Goal: Task Accomplishment & Management: Manage account settings

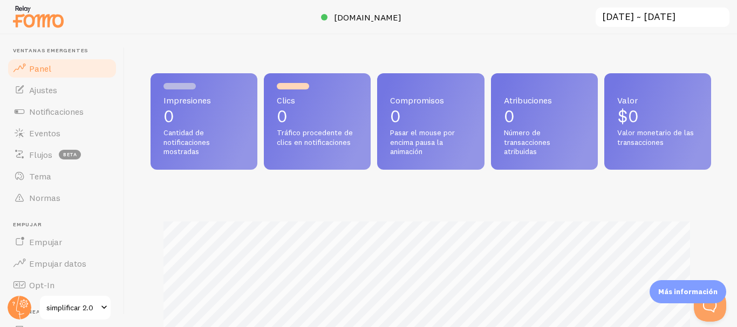
click at [63, 304] on font "simplificar 2.0" at bounding box center [69, 308] width 47 height 10
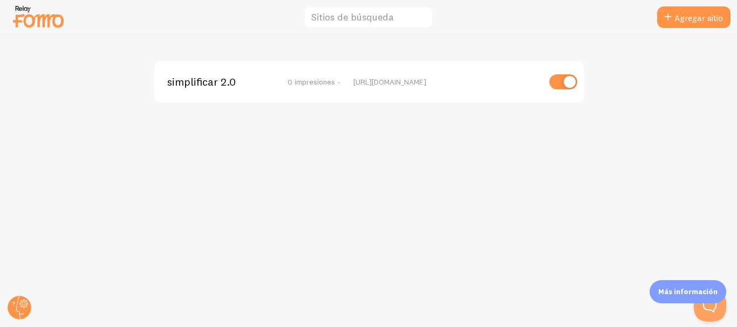
click at [553, 83] on input "checkbox" at bounding box center [563, 81] width 28 height 15
checkbox input "false"
click at [25, 311] on circle at bounding box center [20, 308] width 24 height 24
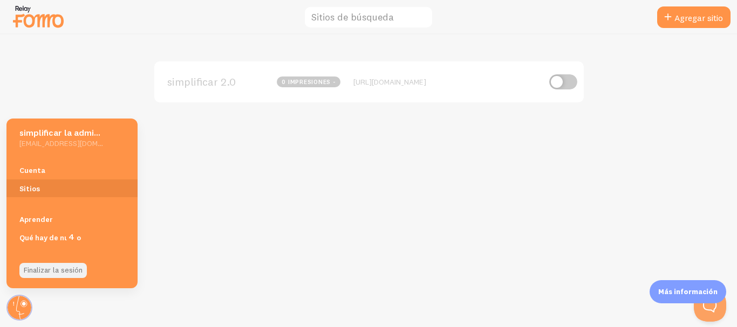
click at [47, 270] on font "Finalizar la sesión" at bounding box center [53, 271] width 59 height 10
click at [48, 172] on link "Cuenta" at bounding box center [71, 170] width 131 height 18
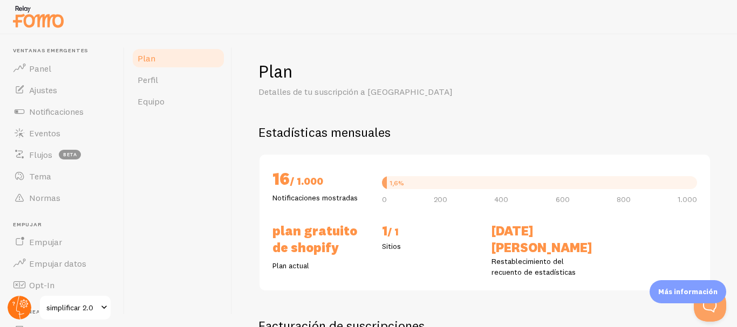
click at [16, 300] on circle at bounding box center [20, 308] width 24 height 24
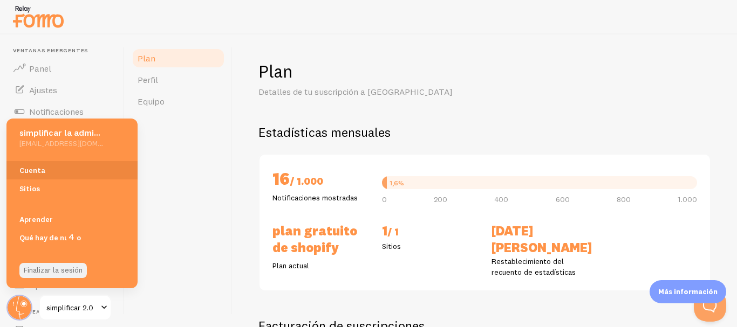
click at [26, 270] on font "Finalizar la sesión" at bounding box center [53, 271] width 59 height 10
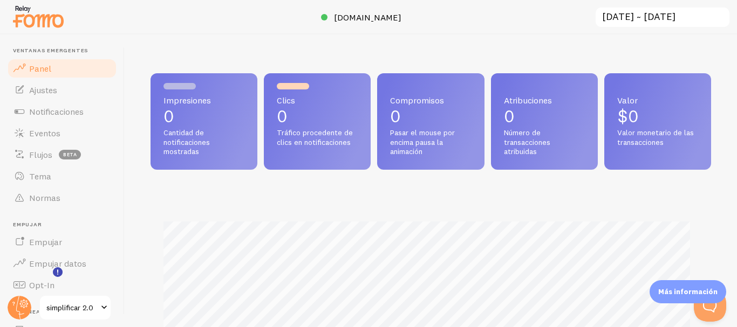
scroll to position [140, 0]
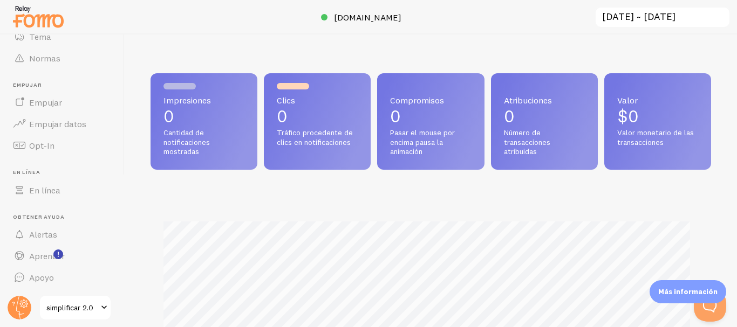
click at [76, 311] on font "simplificar 2.0" at bounding box center [69, 308] width 47 height 10
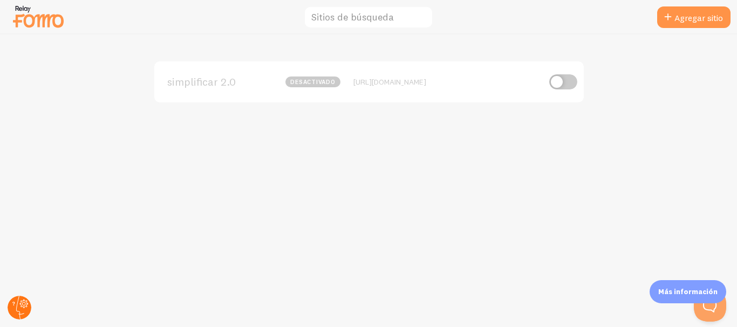
click at [17, 303] on circle at bounding box center [20, 308] width 24 height 24
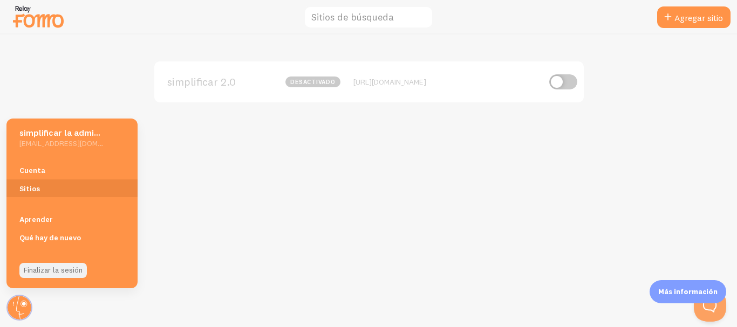
click at [42, 264] on link "Finalizar la sesión" at bounding box center [52, 270] width 67 height 15
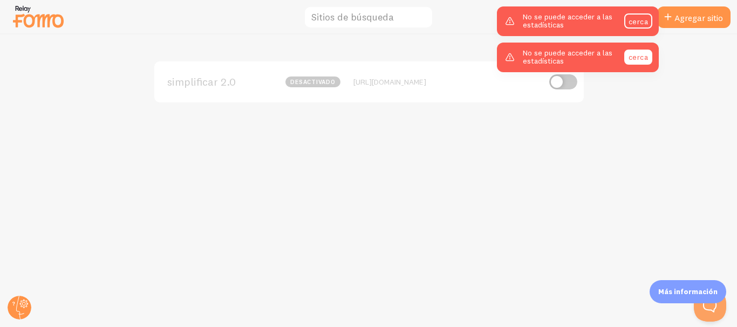
click at [634, 60] on font "cerca" at bounding box center [637, 57] width 19 height 10
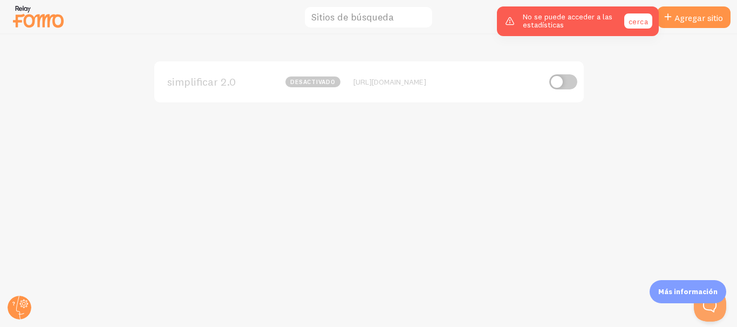
click at [635, 22] on font "cerca" at bounding box center [637, 21] width 19 height 10
